Goal: Task Accomplishment & Management: Use online tool/utility

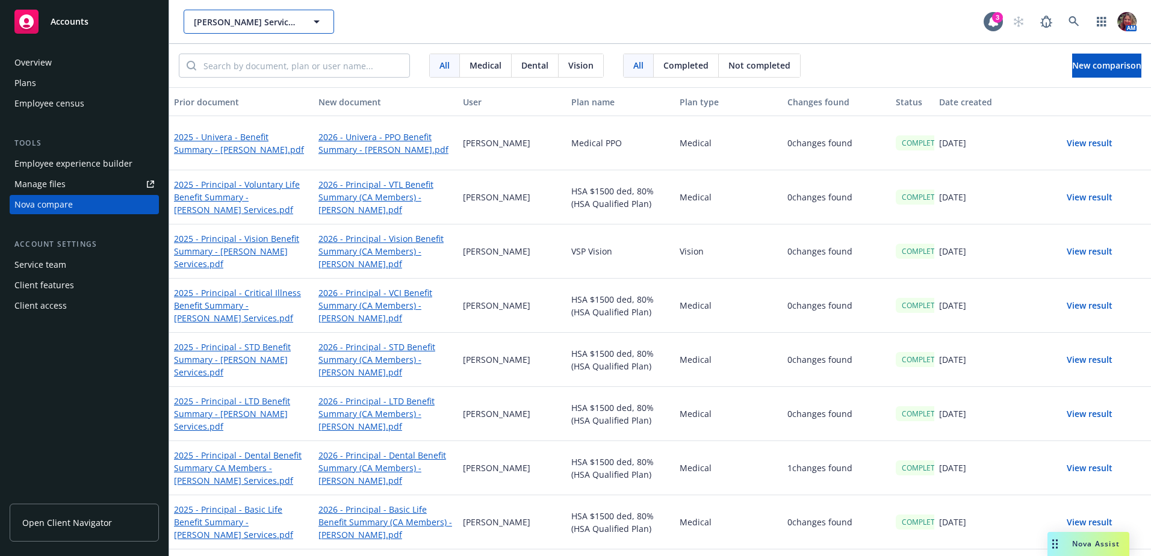
click at [277, 23] on span "[PERSON_NAME] Services, Inc." at bounding box center [246, 22] width 104 height 13
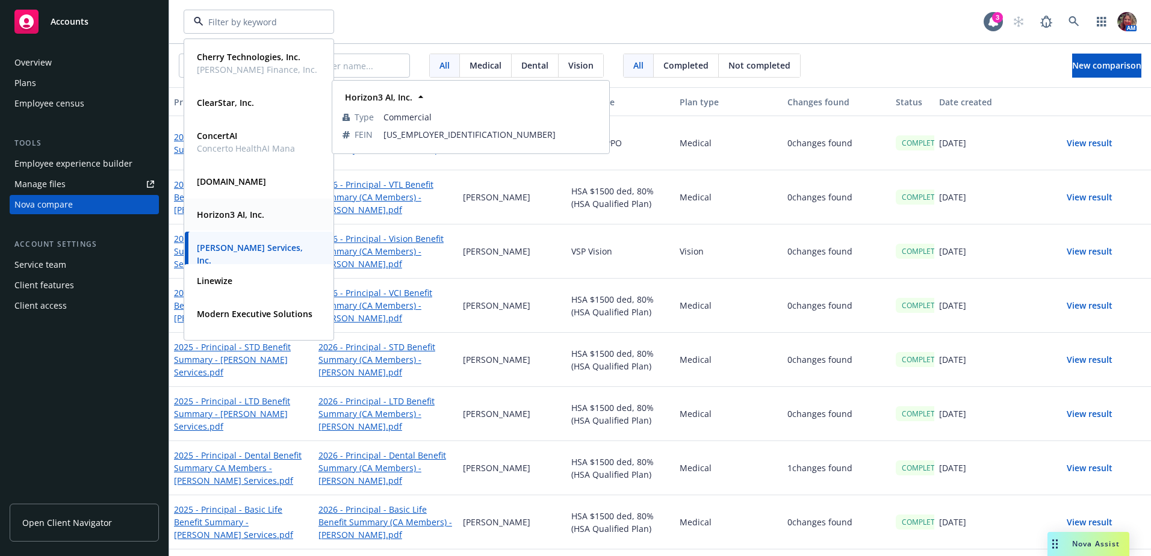
scroll to position [241, 0]
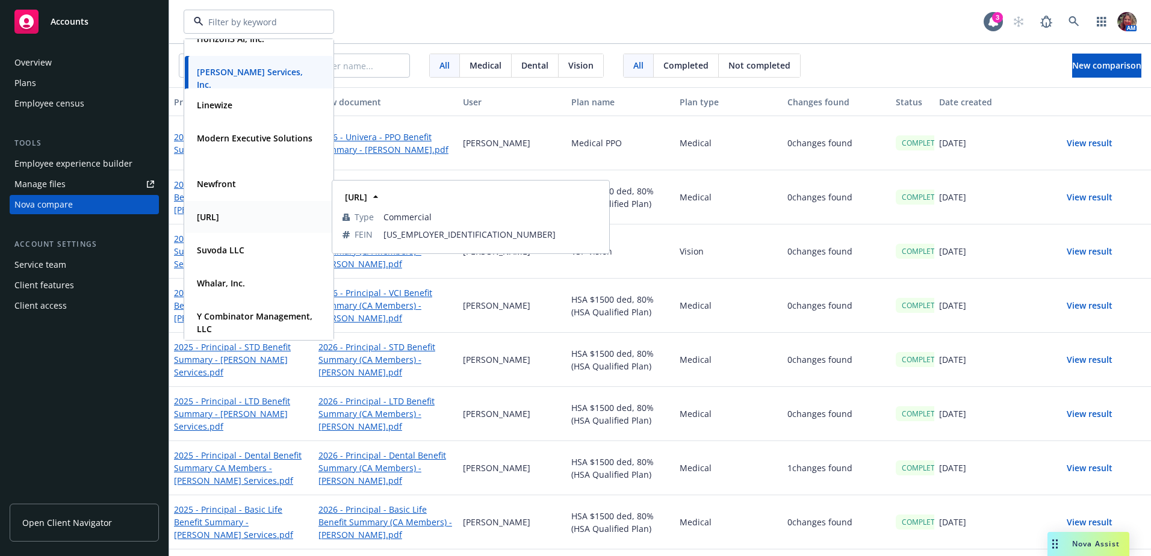
click at [237, 216] on div "[URL]" at bounding box center [259, 216] width 134 height 17
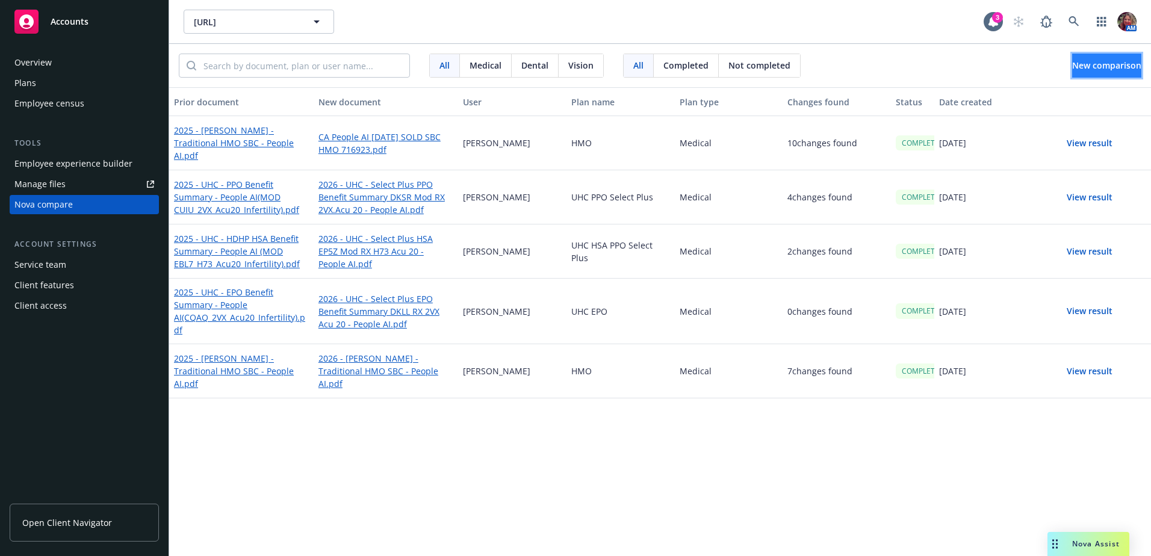
click at [1095, 69] on span "New comparison" at bounding box center [1106, 65] width 69 height 11
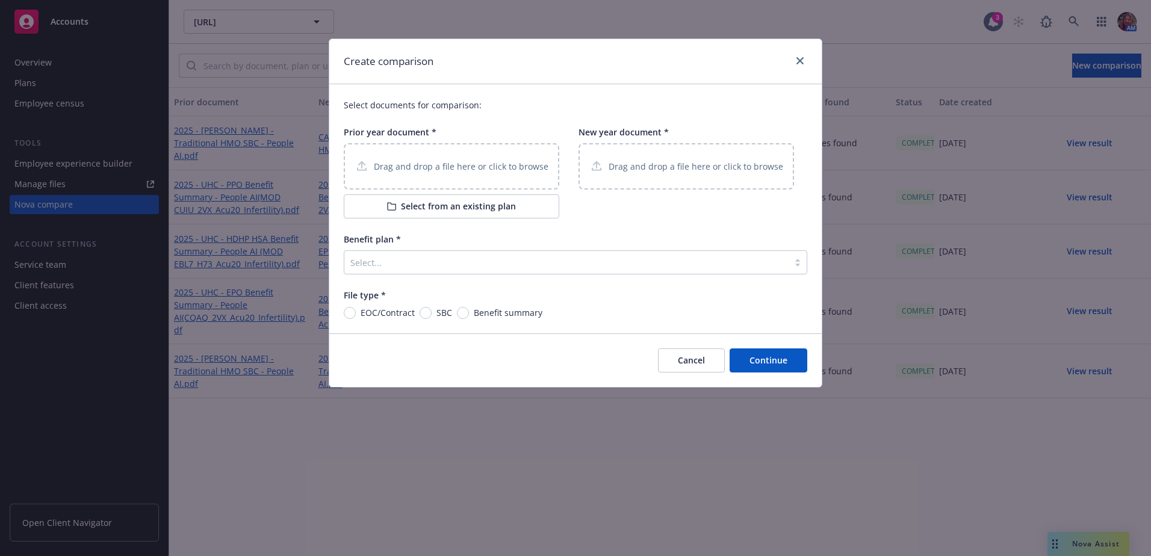
click at [493, 158] on div "Drag and drop a file here or click to browse" at bounding box center [452, 166] width 216 height 46
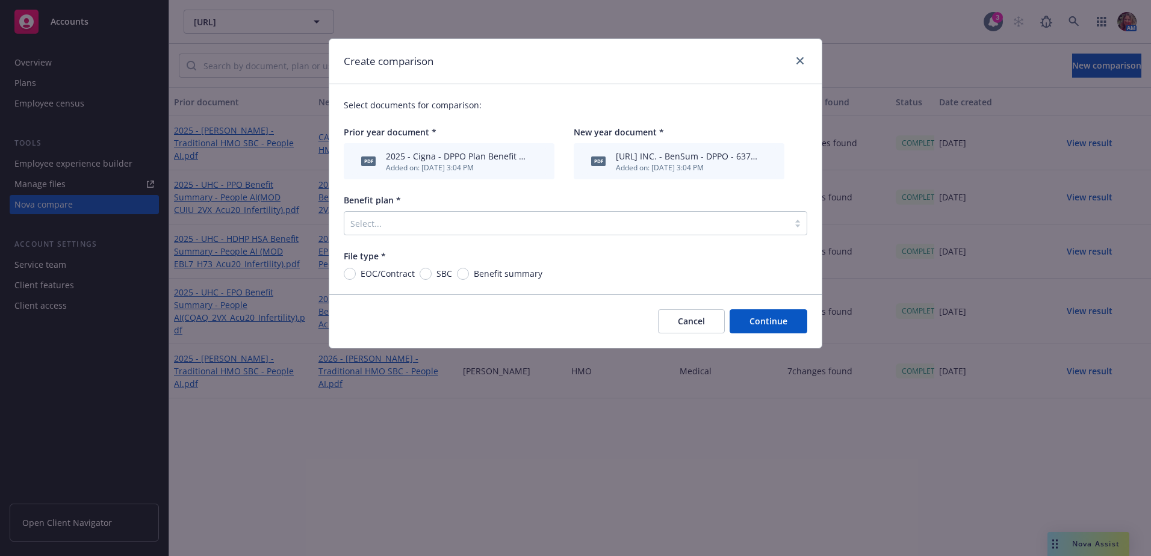
click at [520, 230] on div at bounding box center [566, 223] width 432 height 14
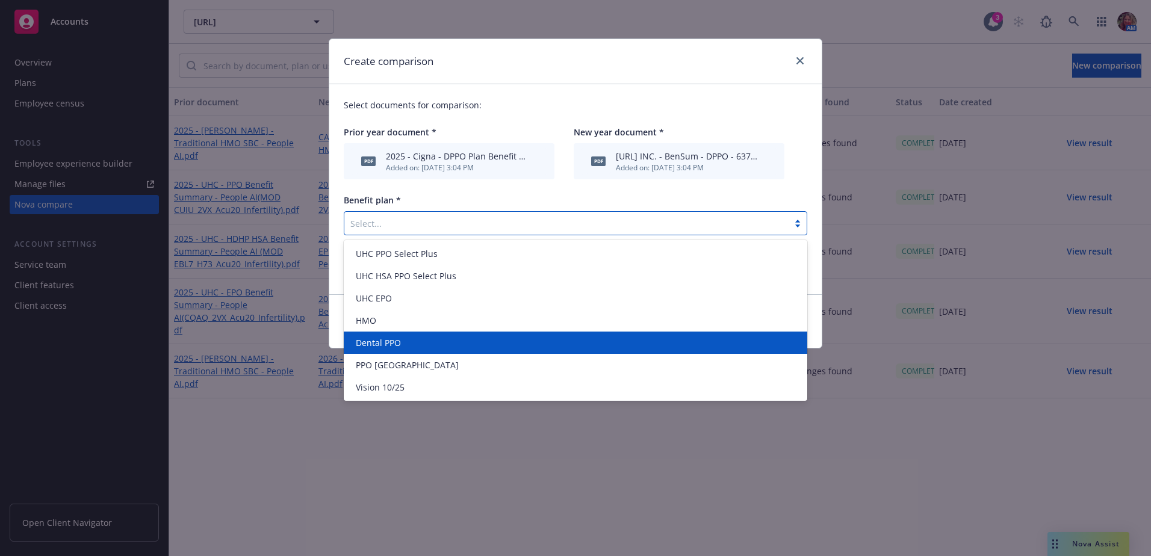
click at [390, 340] on span "Dental PPO" at bounding box center [378, 343] width 45 height 13
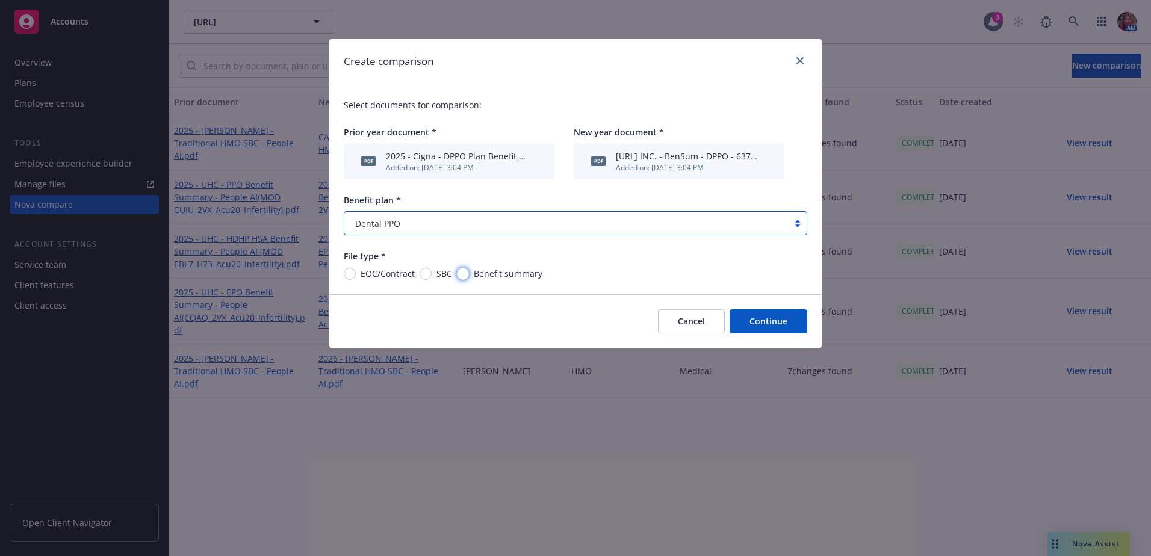
click at [457, 273] on input "Benefit summary" at bounding box center [463, 274] width 12 height 12
radio input "true"
click at [795, 328] on button "Continue" at bounding box center [769, 321] width 78 height 24
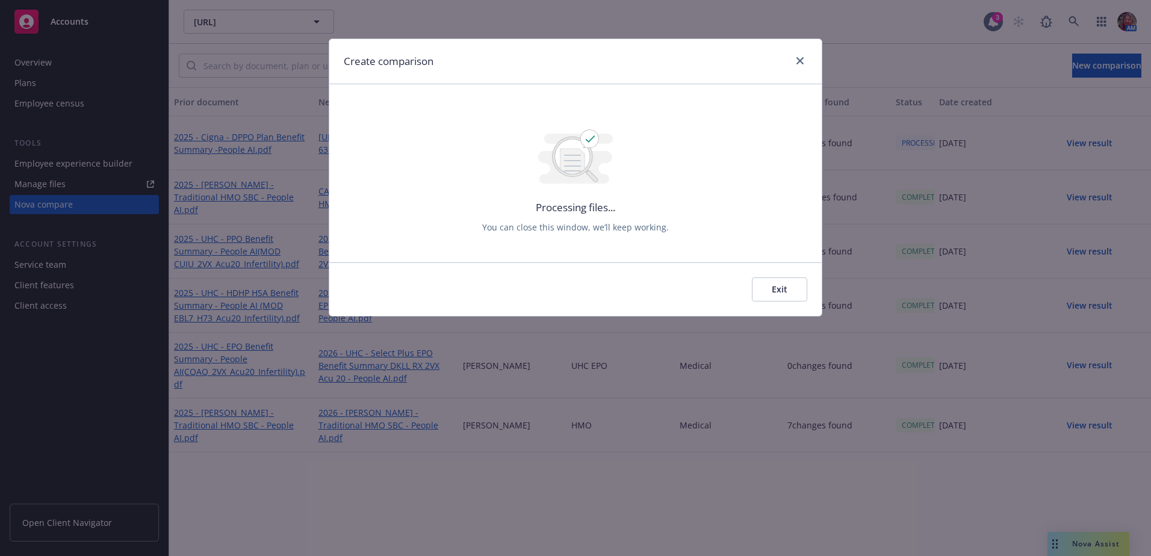
click at [757, 299] on button "Exit" at bounding box center [779, 290] width 55 height 24
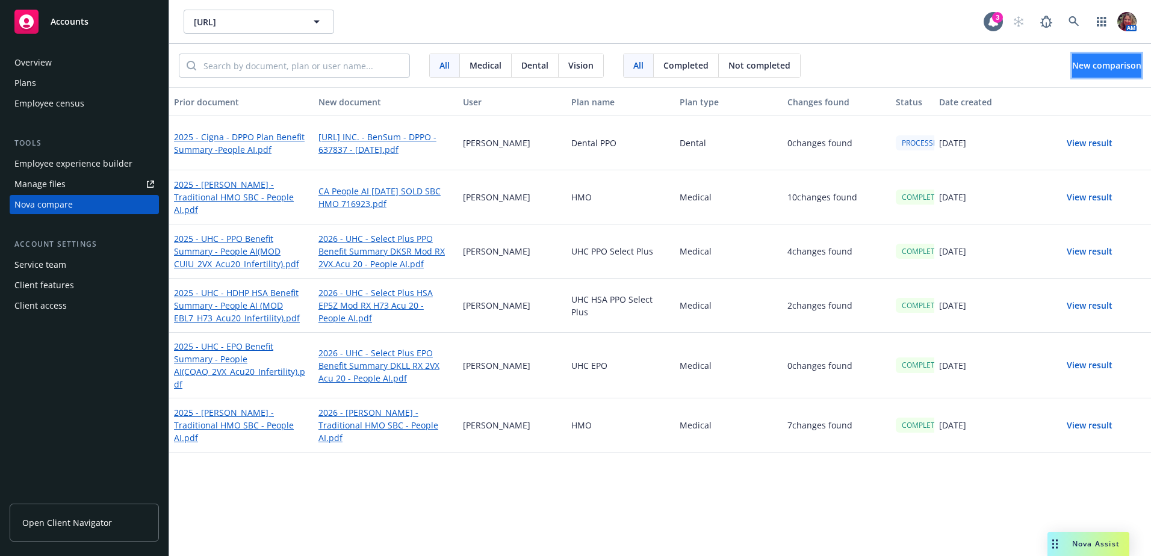
click at [1105, 64] on span "New comparison" at bounding box center [1106, 65] width 69 height 11
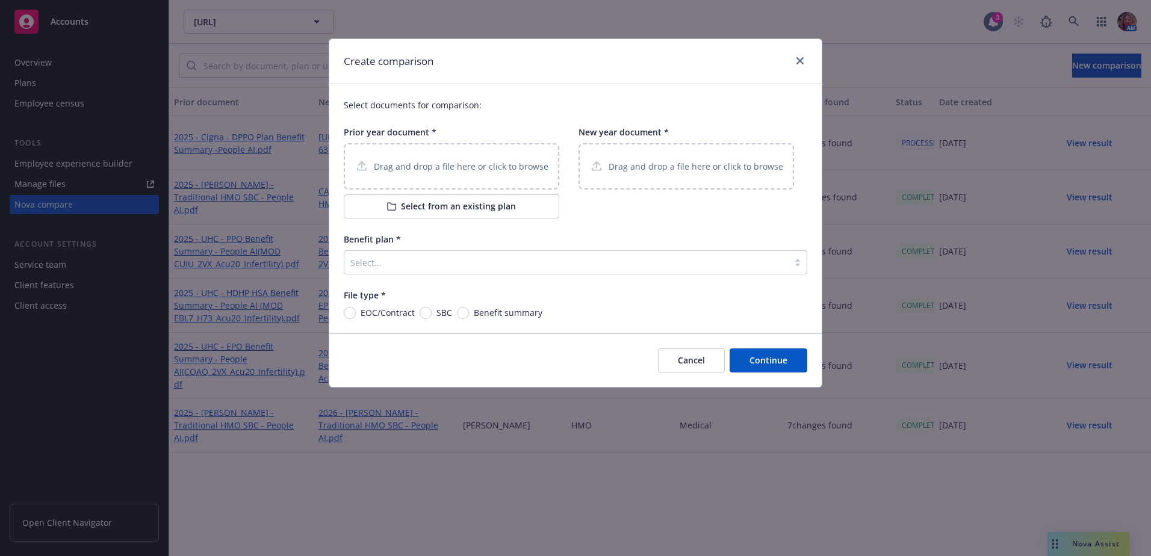
click at [539, 163] on p "Drag and drop a file here or click to browse" at bounding box center [461, 166] width 175 height 13
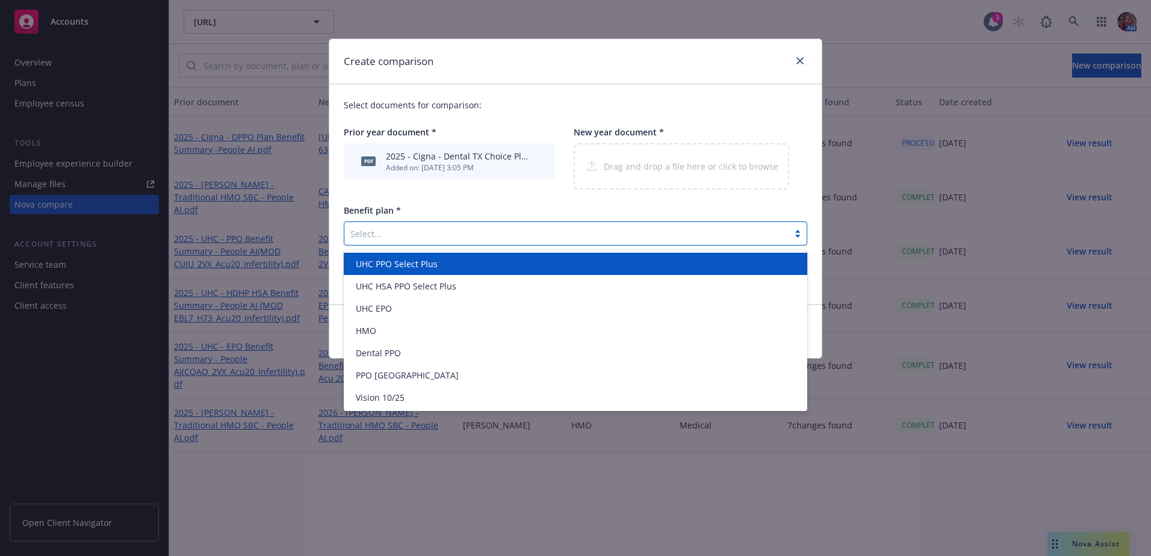
click at [597, 231] on div at bounding box center [566, 233] width 432 height 14
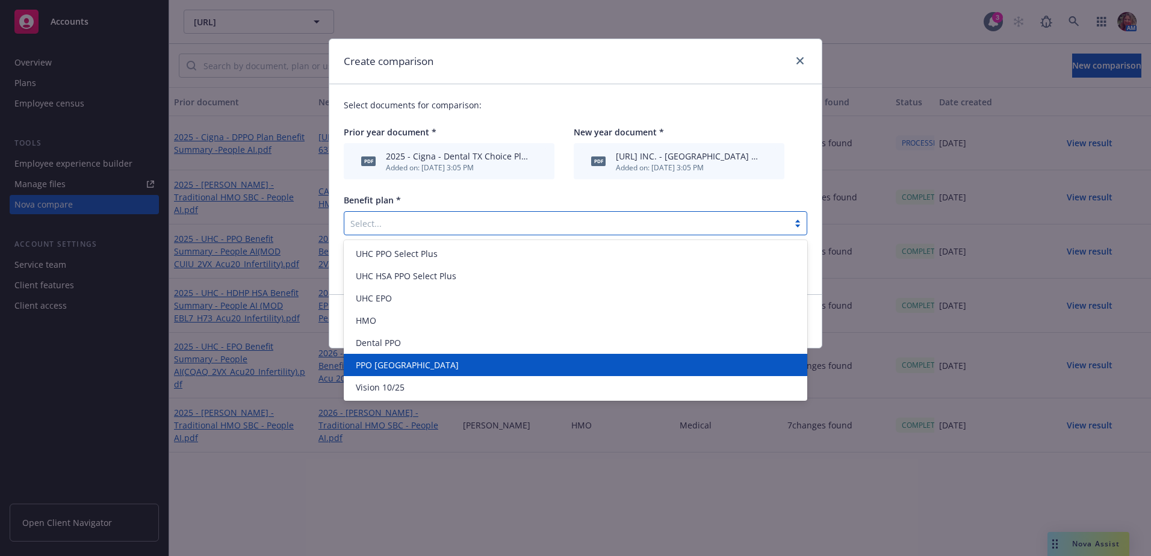
click at [375, 362] on span "PPO [GEOGRAPHIC_DATA]" at bounding box center [407, 365] width 103 height 13
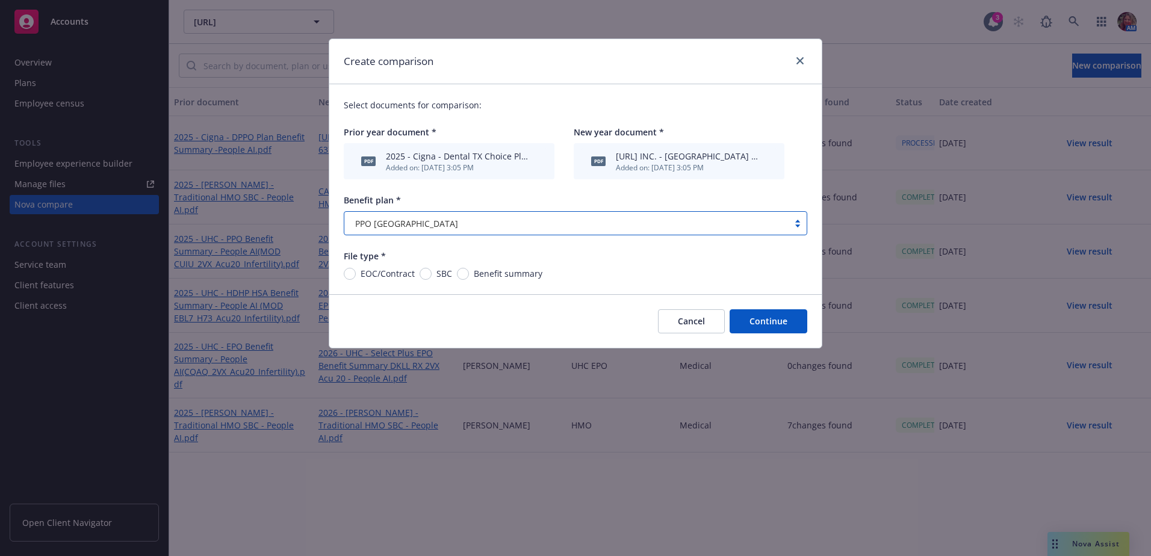
click at [467, 277] on div "Benefit summary" at bounding box center [499, 273] width 85 height 13
click at [467, 277] on input "Benefit summary" at bounding box center [463, 274] width 12 height 12
radio input "true"
click at [784, 319] on button "Continue" at bounding box center [769, 321] width 78 height 24
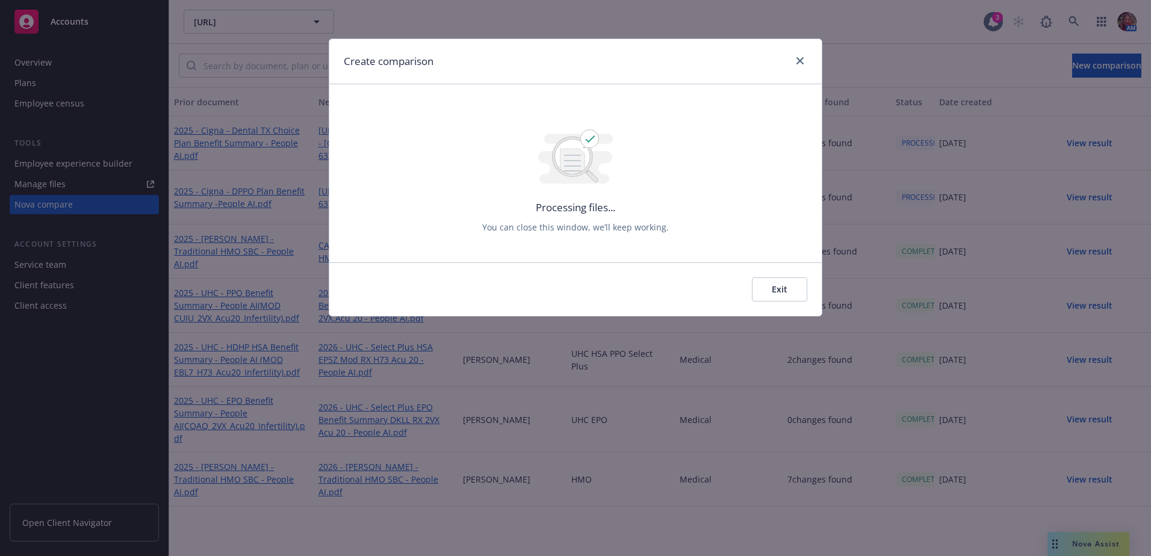
click at [755, 287] on button "Exit" at bounding box center [779, 290] width 55 height 24
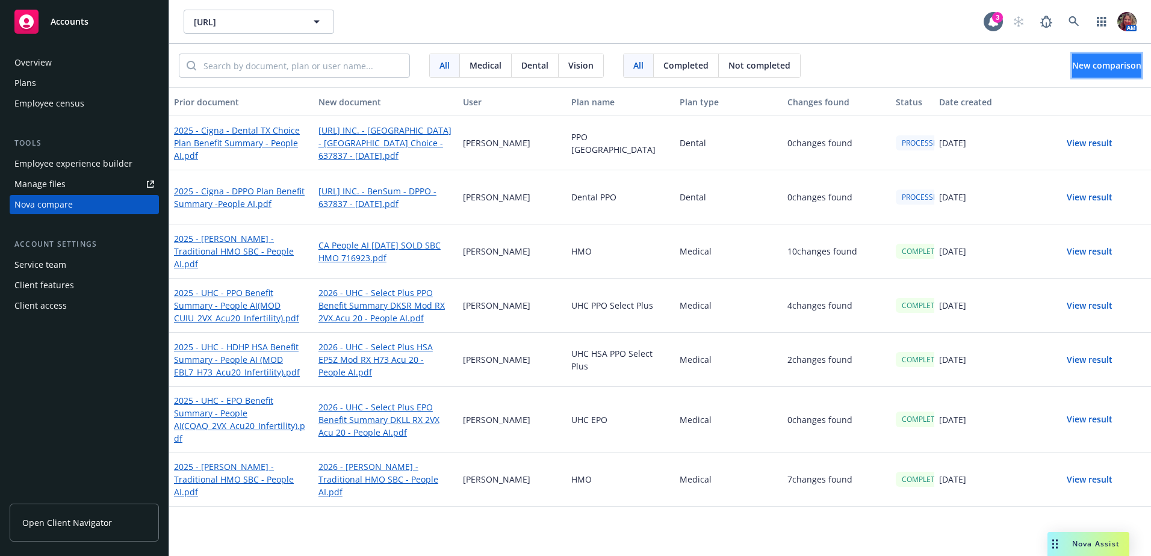
click at [1089, 70] on span "New comparison" at bounding box center [1106, 65] width 69 height 11
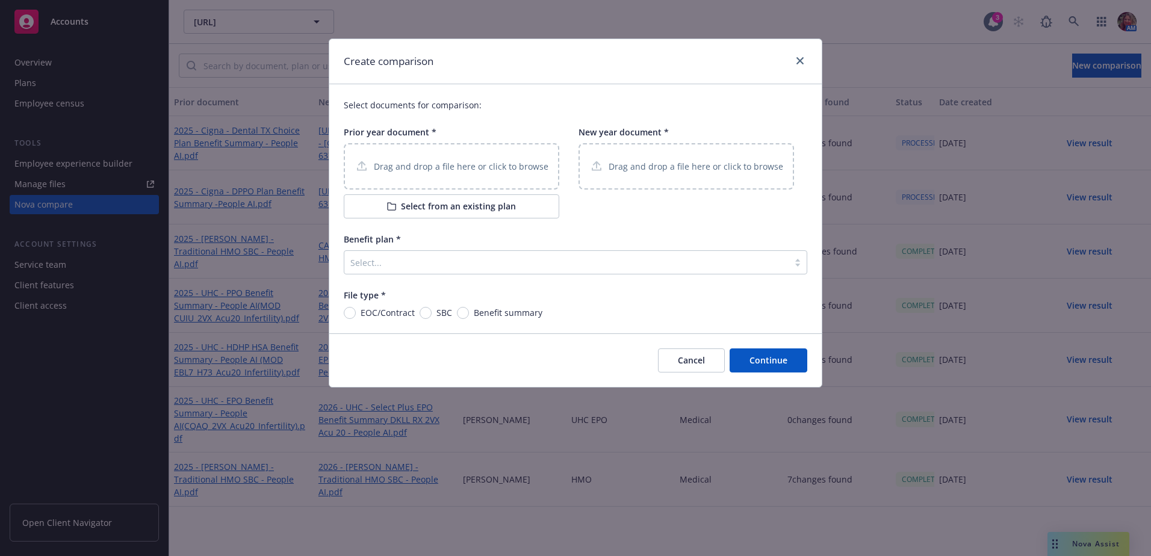
click at [419, 177] on div "Drag and drop a file here or click to browse" at bounding box center [452, 166] width 216 height 46
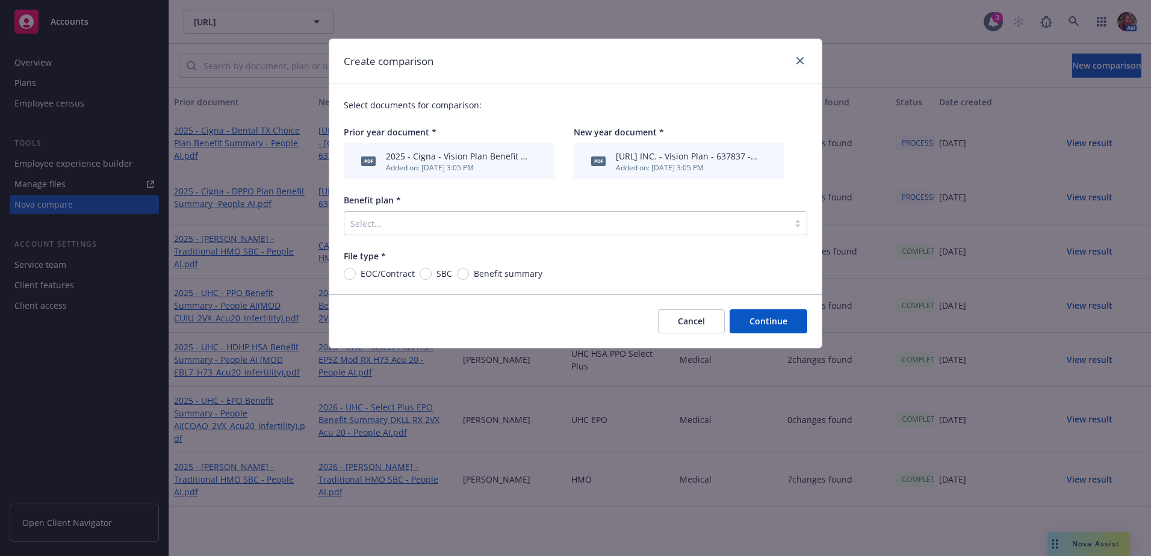
click at [606, 228] on div at bounding box center [566, 223] width 432 height 14
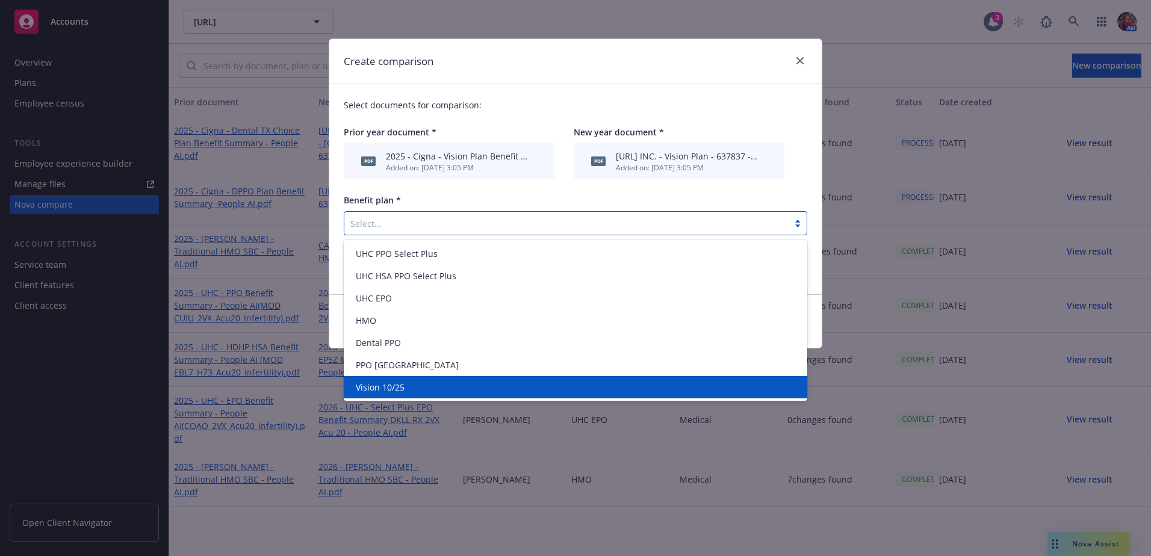
click at [356, 387] on span "Vision 10/25" at bounding box center [380, 387] width 49 height 13
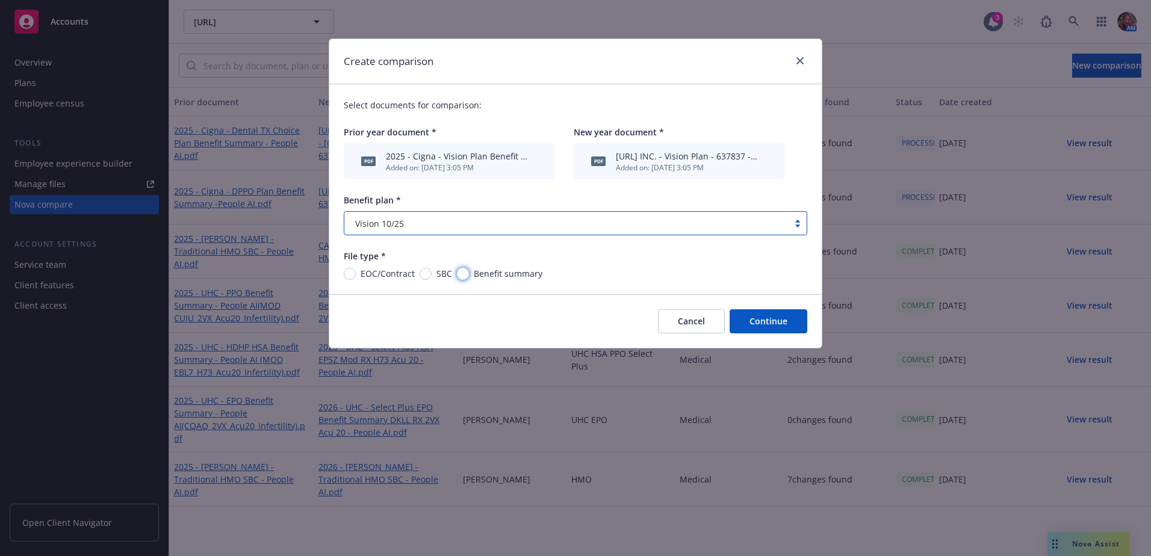
click at [458, 274] on input "Benefit summary" at bounding box center [463, 274] width 12 height 12
radio input "true"
click at [777, 332] on button "Continue" at bounding box center [769, 321] width 78 height 24
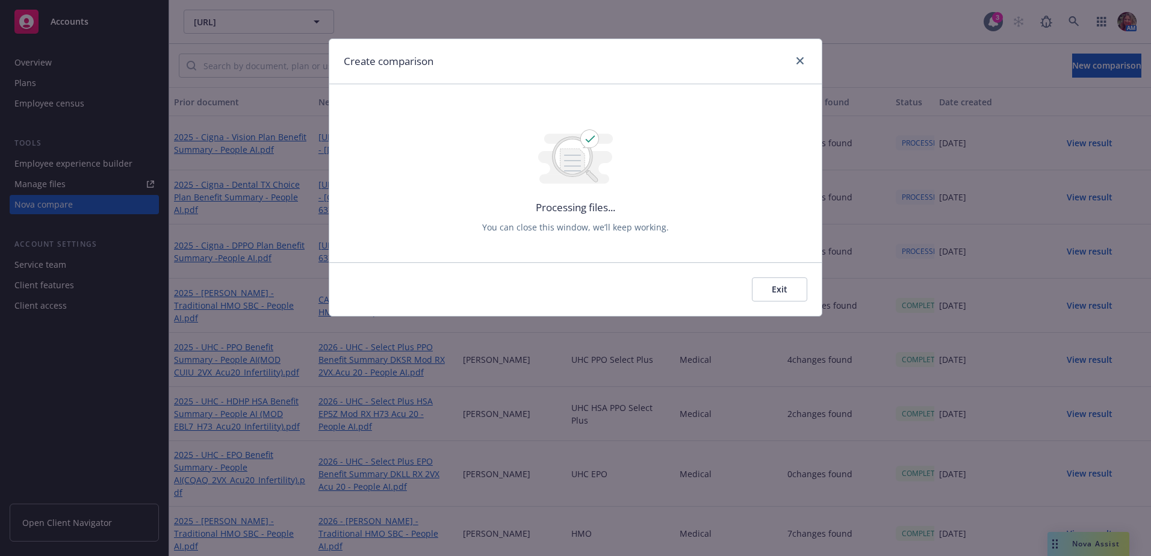
click at [791, 288] on button "Exit" at bounding box center [779, 290] width 55 height 24
